Goal: Entertainment & Leisure: Consume media (video, audio)

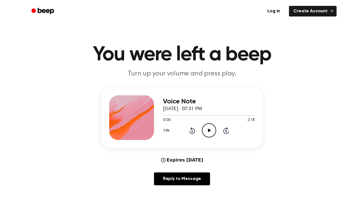
click at [209, 129] on icon "Play Audio" at bounding box center [209, 130] width 14 height 14
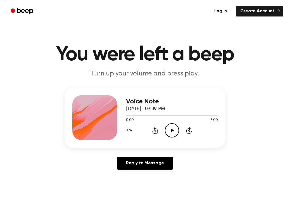
click at [173, 131] on icon at bounding box center [172, 131] width 3 height 4
click at [173, 125] on icon "Pause Audio" at bounding box center [172, 130] width 14 height 14
click at [173, 126] on icon "Play Audio" at bounding box center [172, 130] width 14 height 14
